Goal: Find specific page/section: Find specific page/section

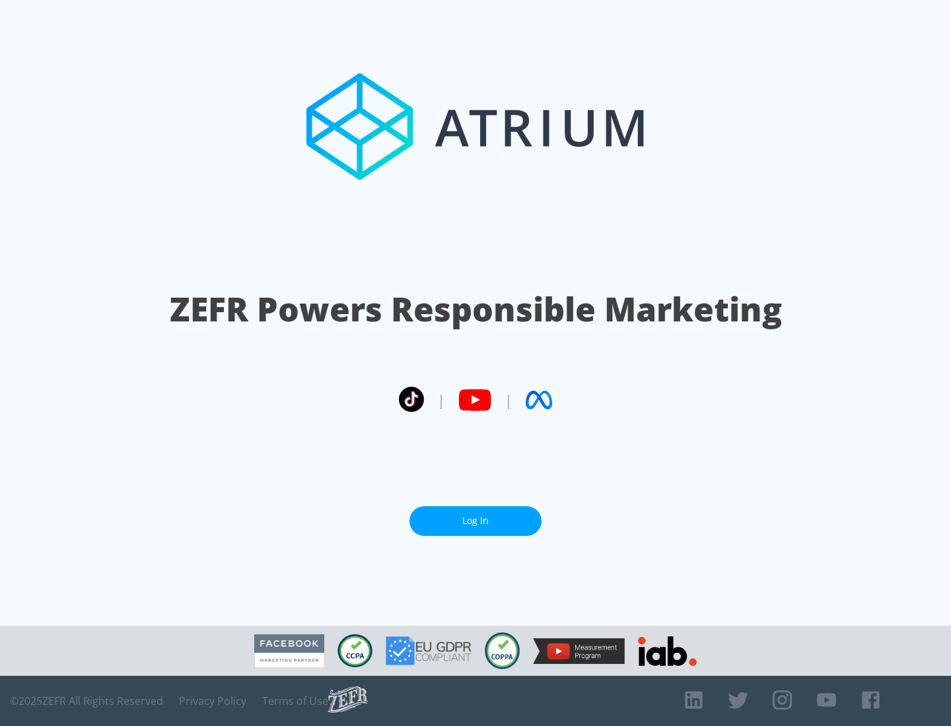
click at [475, 521] on link "Log In" at bounding box center [475, 521] width 132 height 30
